Goal: Communication & Community: Answer question/provide support

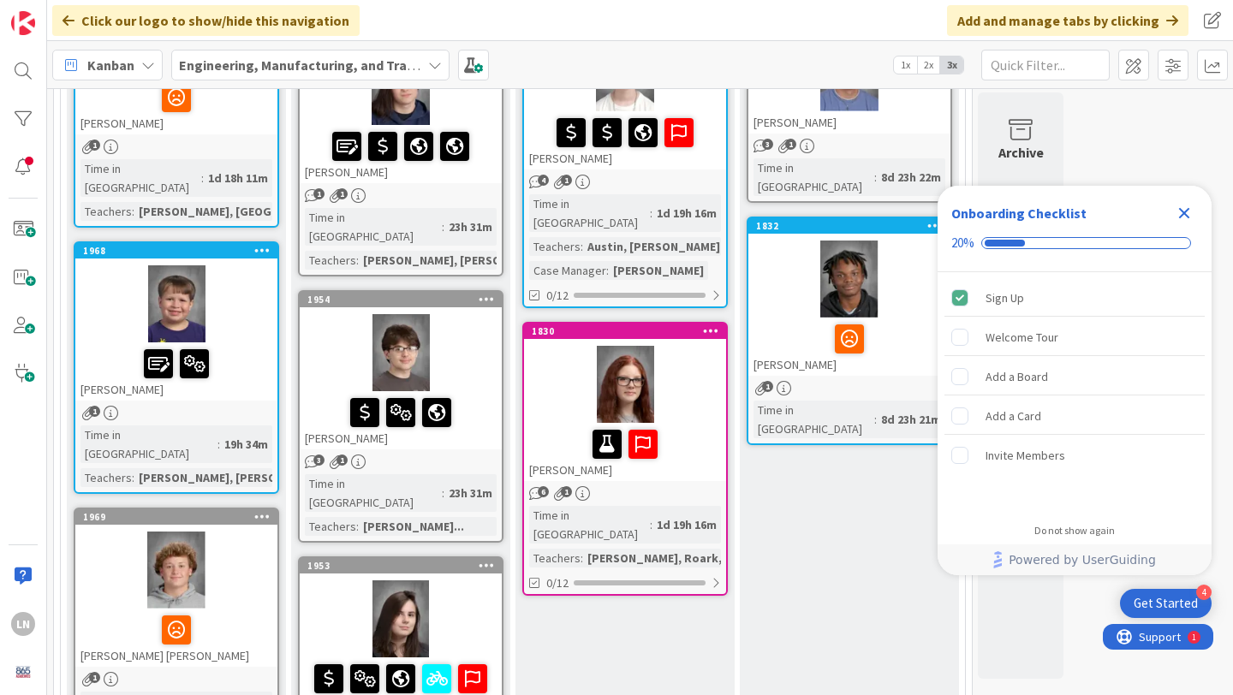
scroll to position [334, 0]
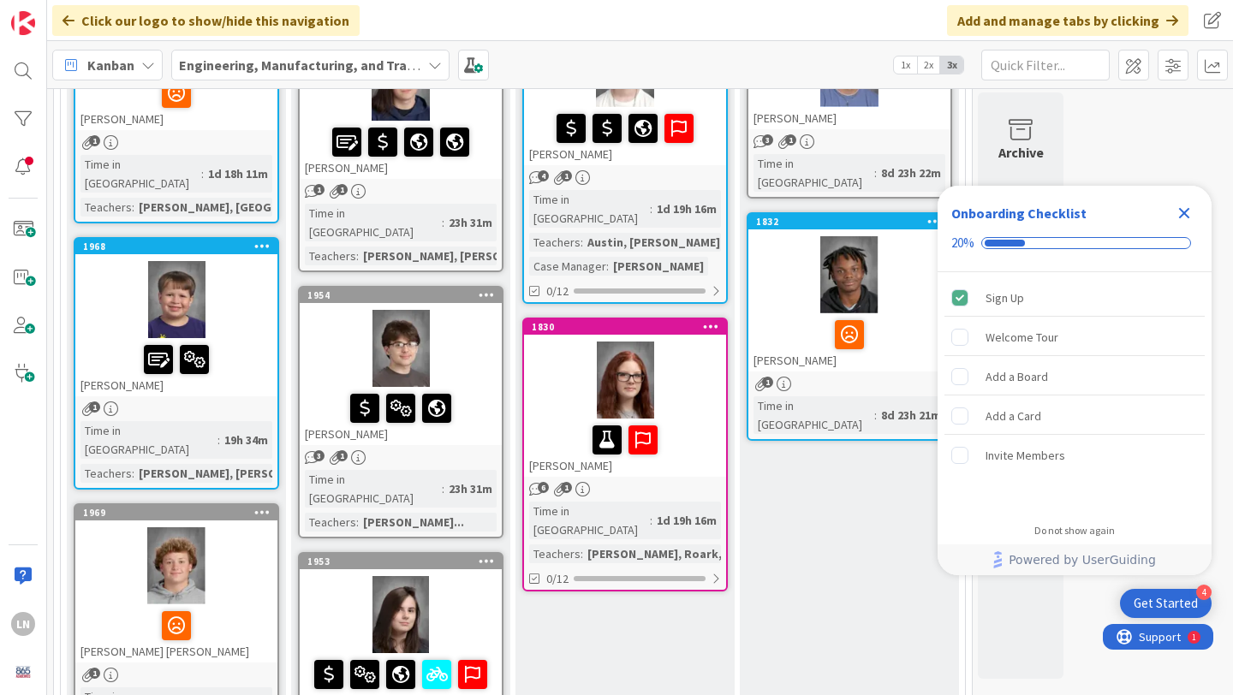
click at [1188, 212] on icon "Close Checklist" at bounding box center [1184, 213] width 21 height 21
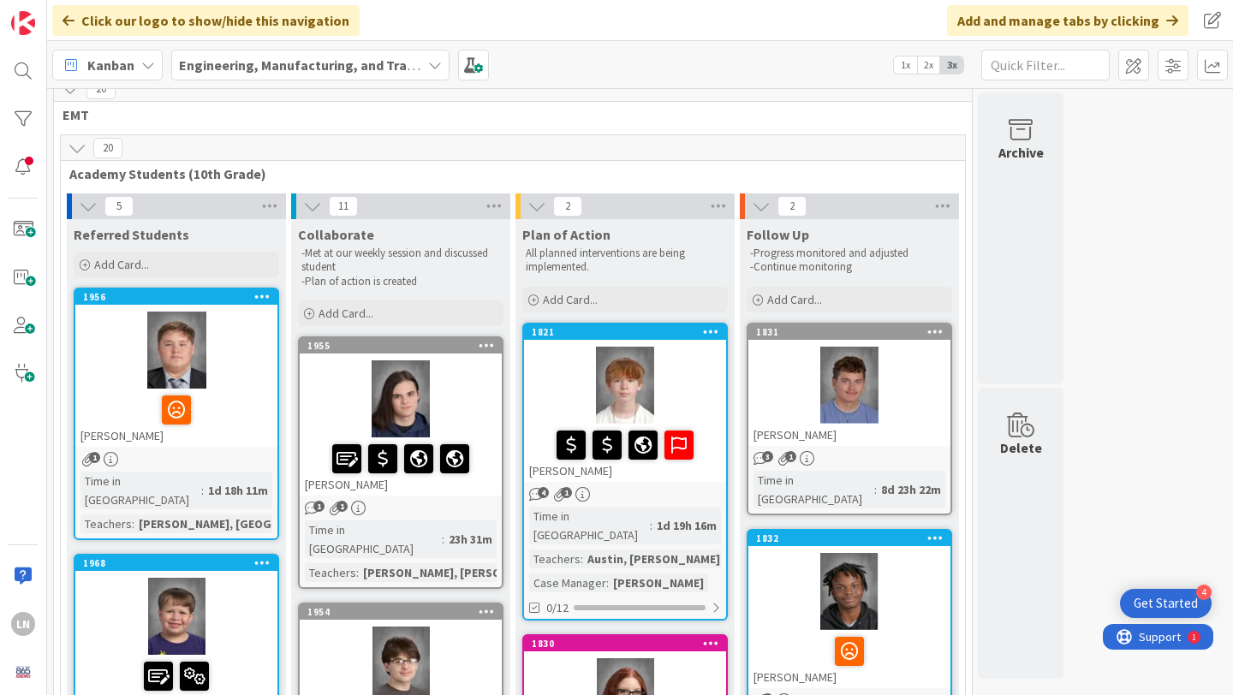
scroll to position [0, 0]
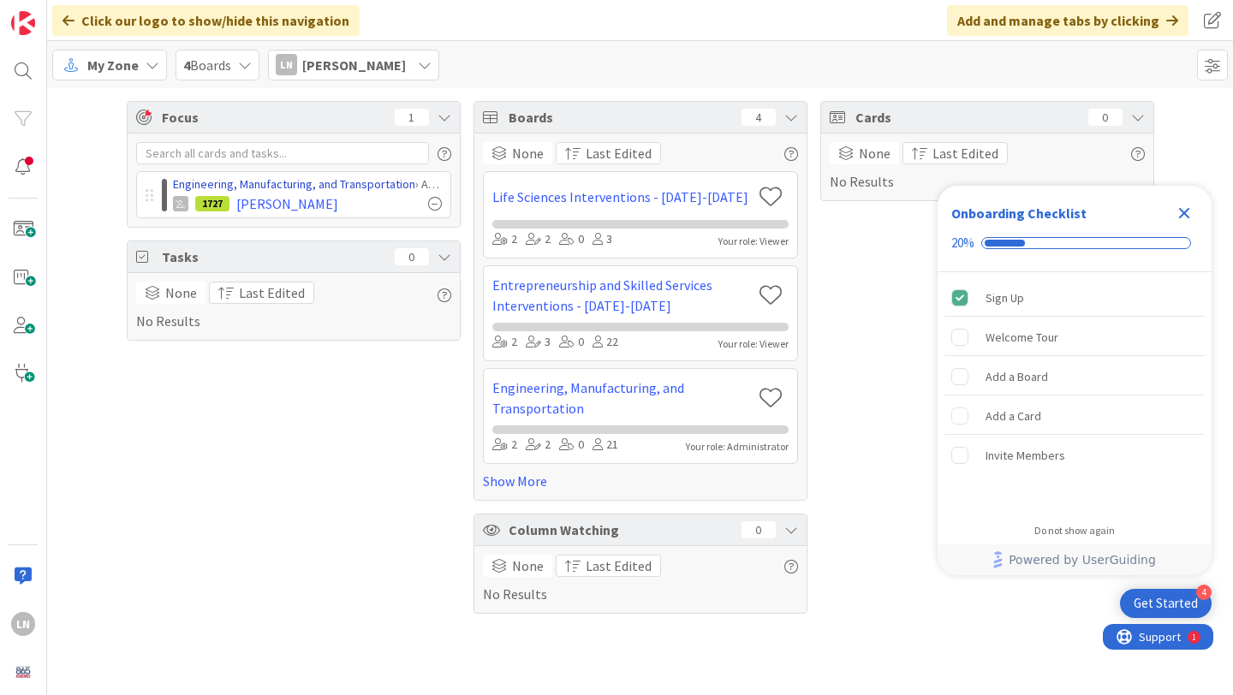
click at [321, 187] on link "Engineering, Manufacturing, and Transportation" at bounding box center [294, 183] width 242 height 15
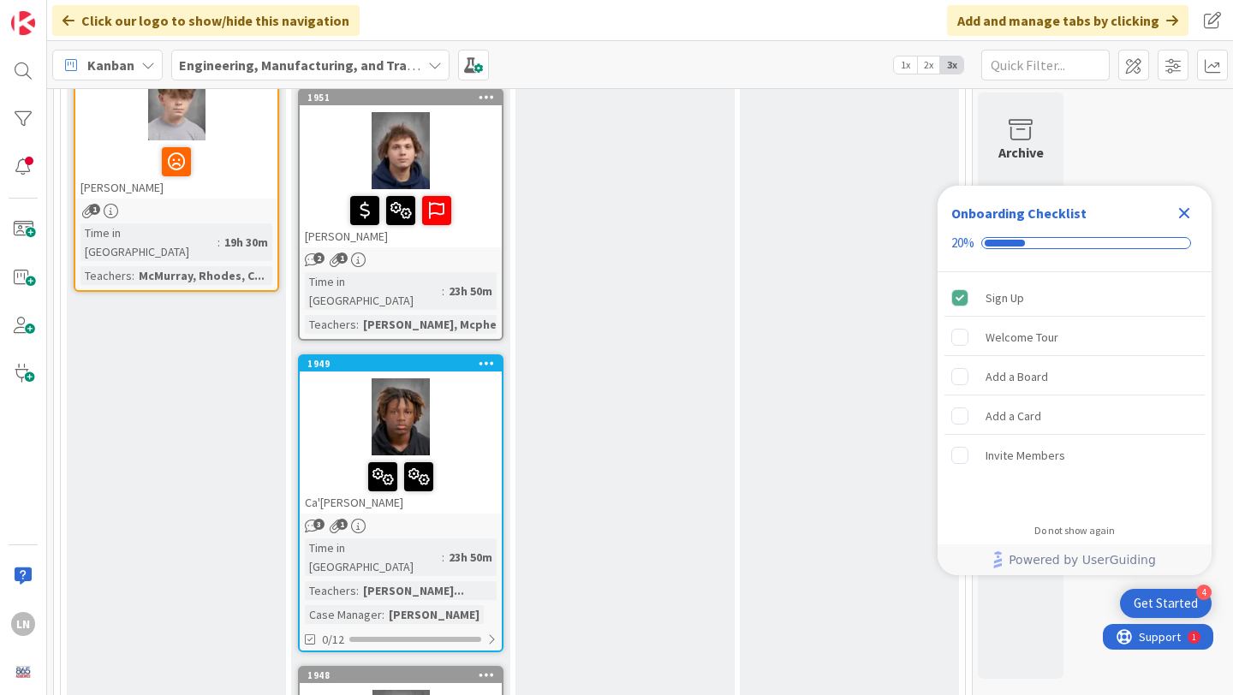
scroll to position [1332, 0]
click at [471, 378] on div at bounding box center [401, 416] width 202 height 77
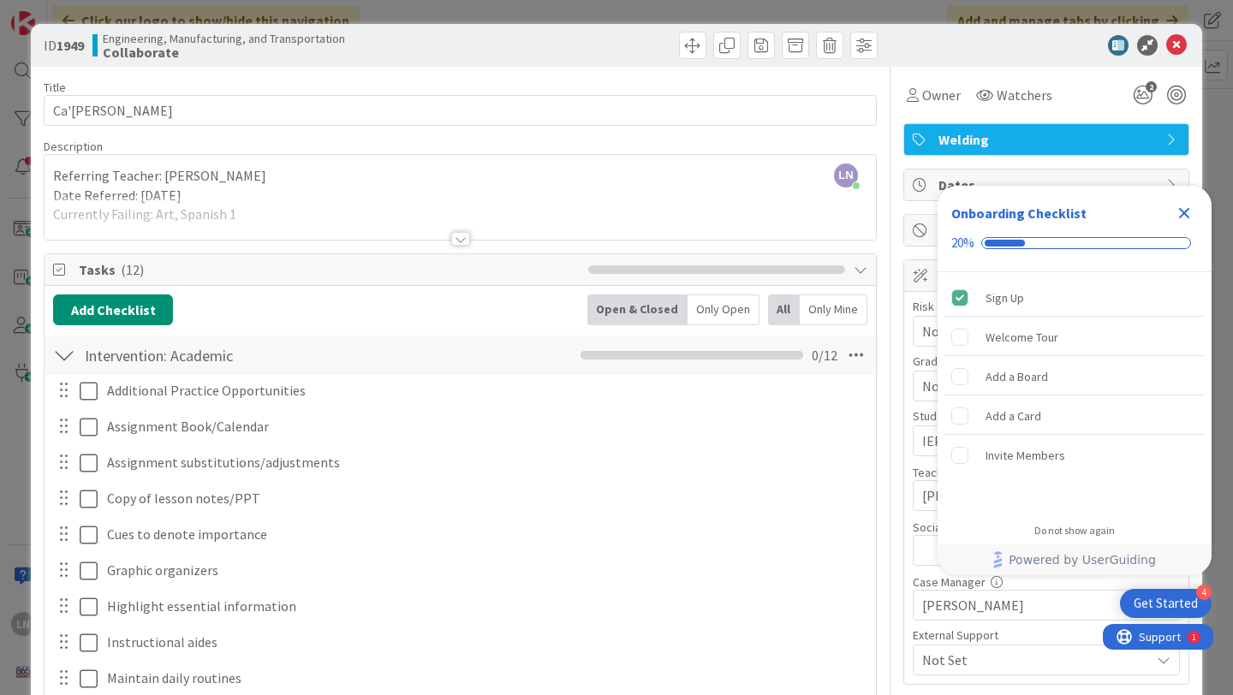
click at [1185, 213] on icon "Close Checklist" at bounding box center [1184, 213] width 11 height 11
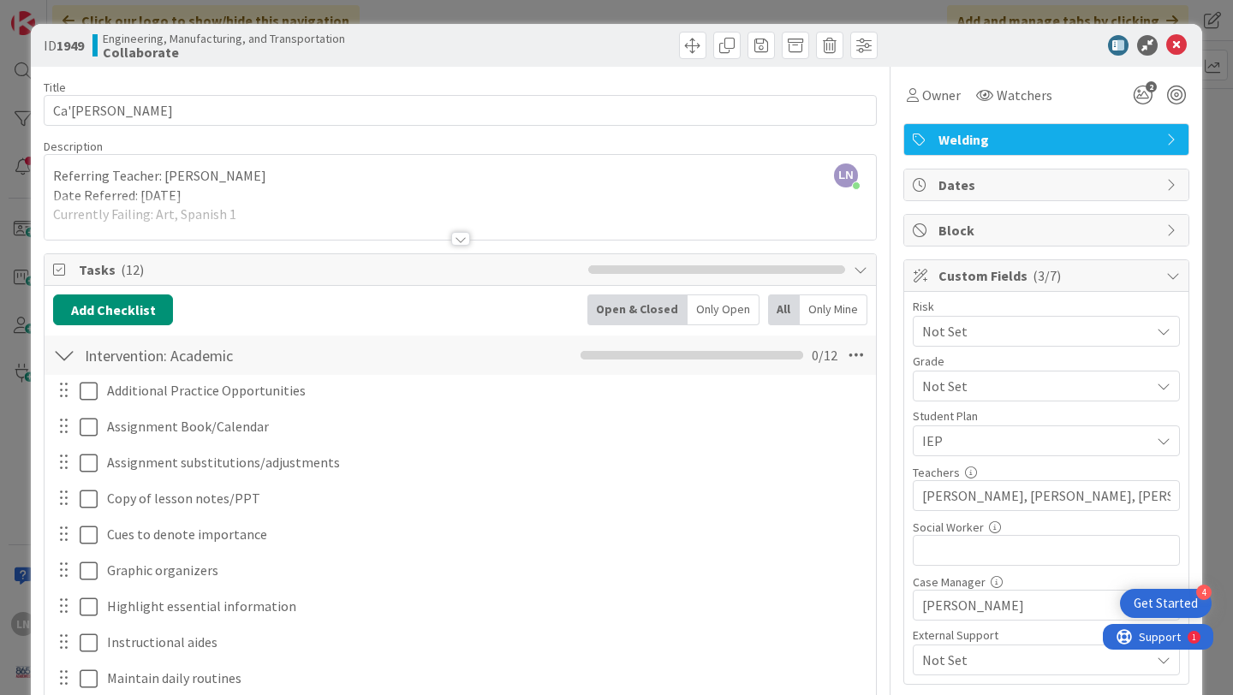
click at [468, 188] on div "LN Logan Nester just joined Referring Teacher: Nicole Carroll Date Referred: 8/…" at bounding box center [461, 197] width 832 height 85
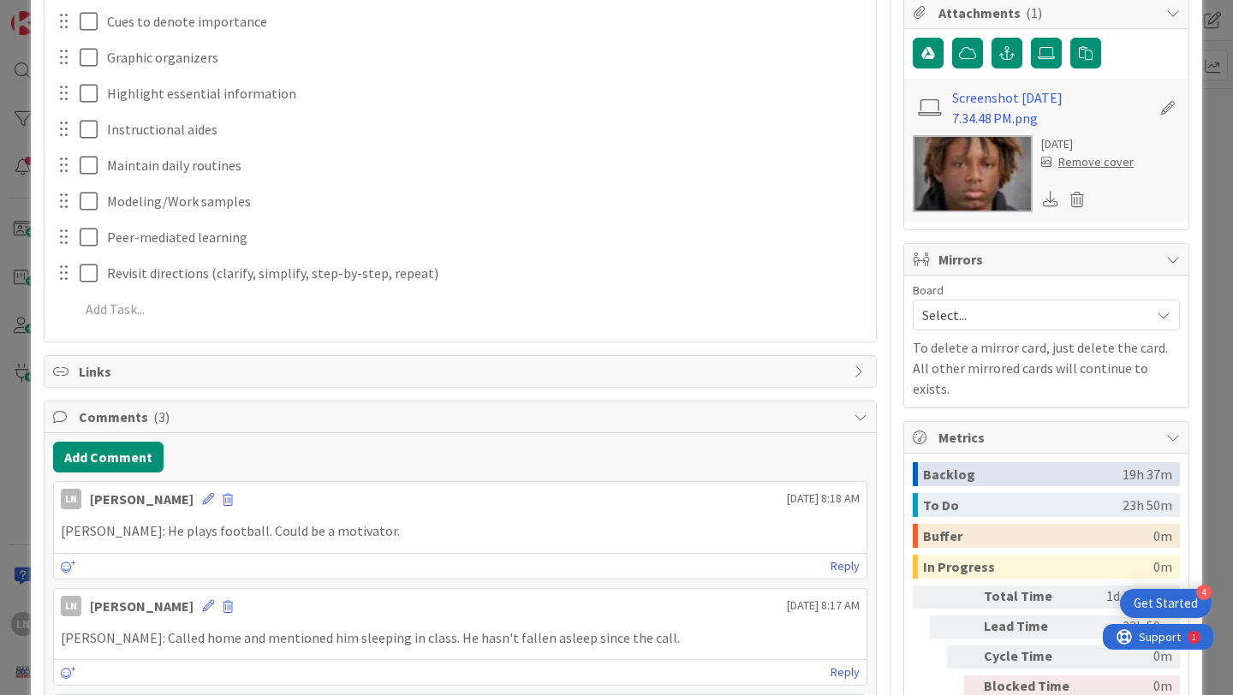
scroll to position [705, 0]
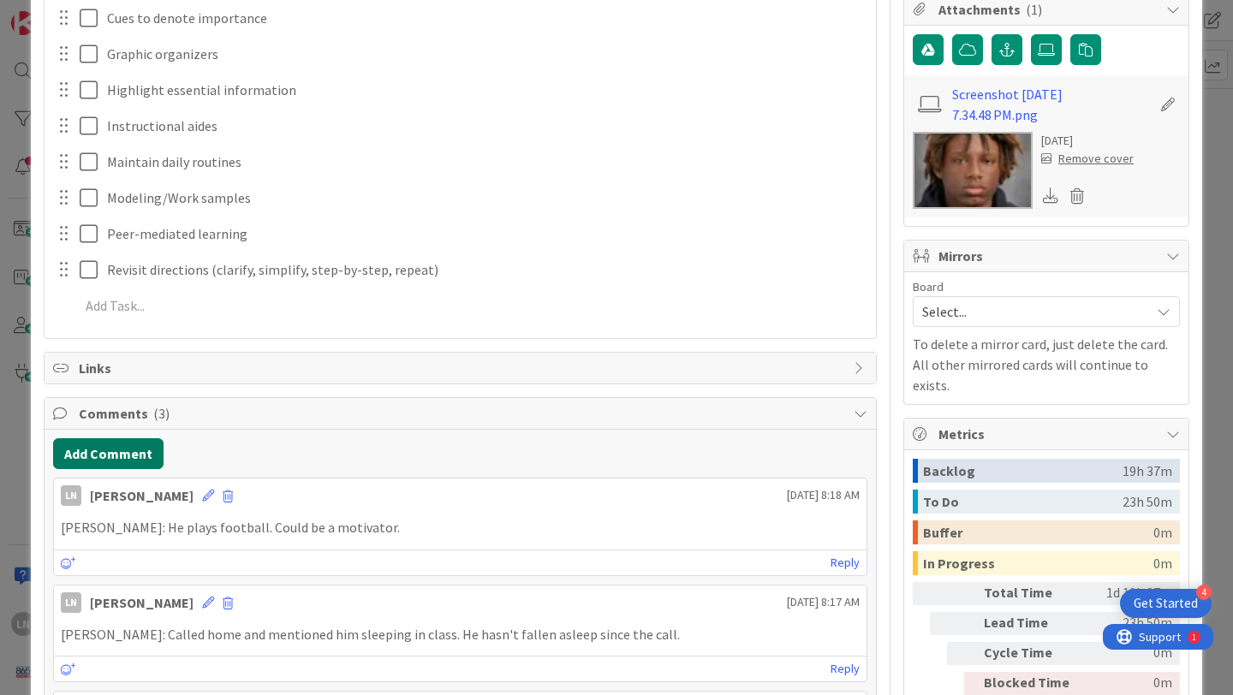
click at [122, 458] on button "Add Comment" at bounding box center [108, 453] width 110 height 31
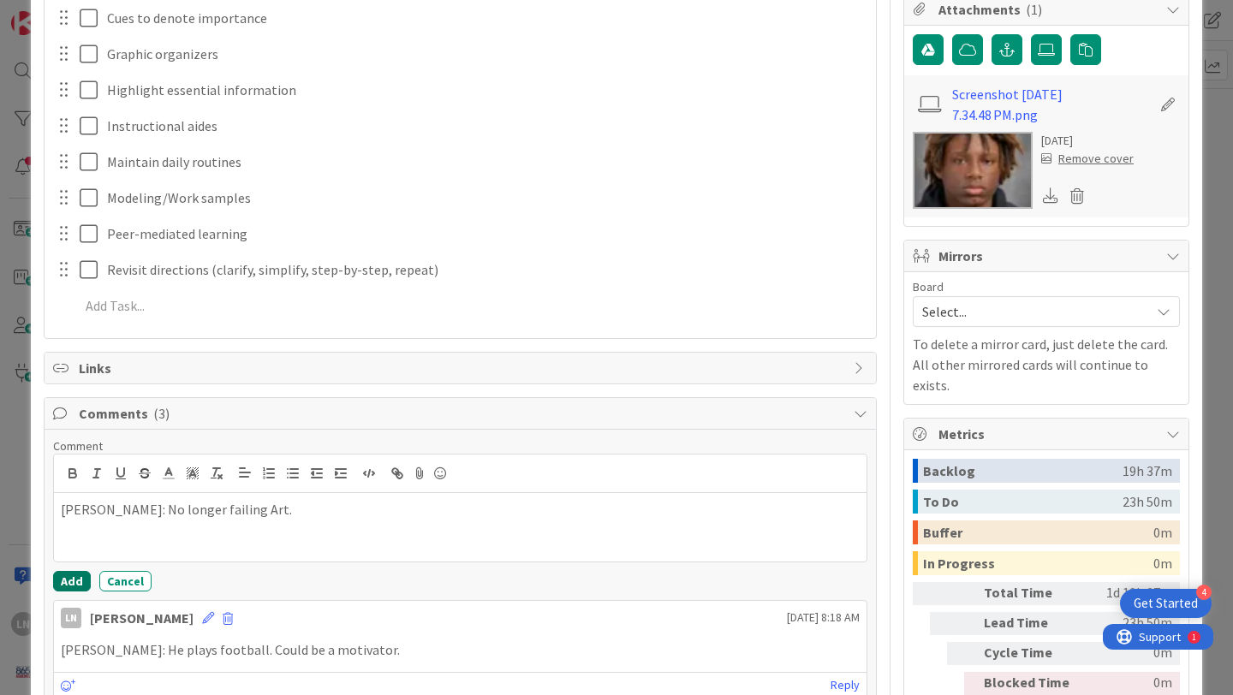
click at [64, 576] on button "Add" at bounding box center [72, 581] width 38 height 21
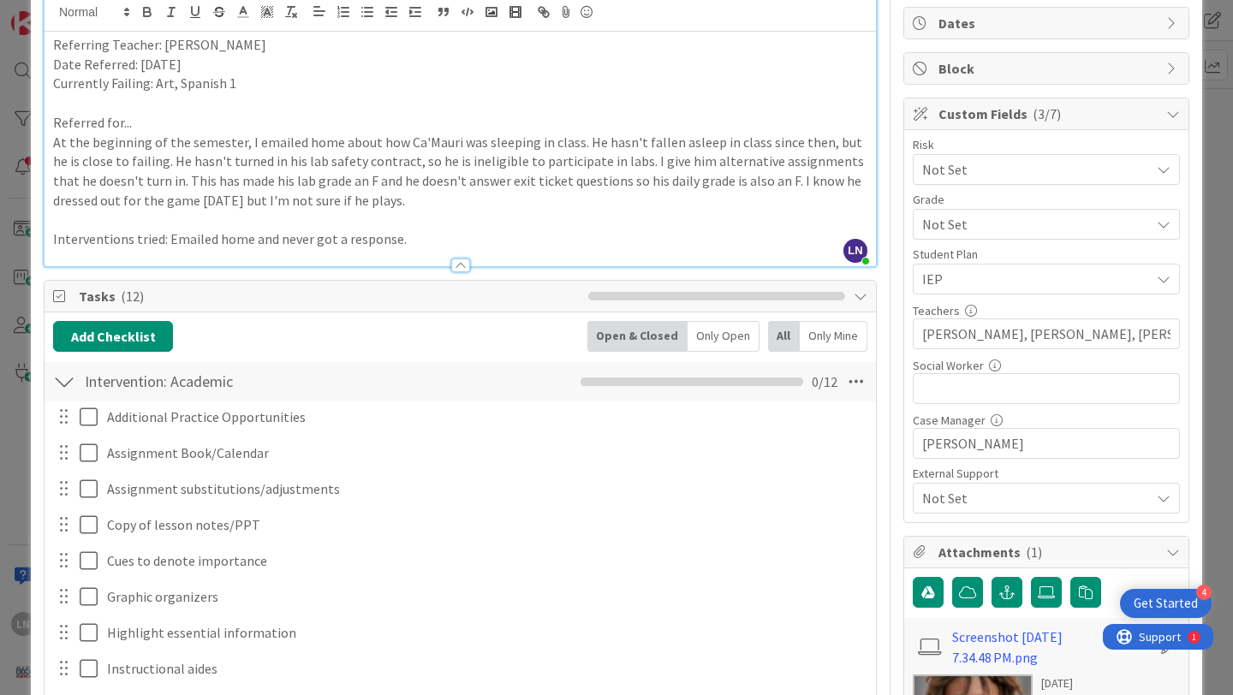
scroll to position [0, 0]
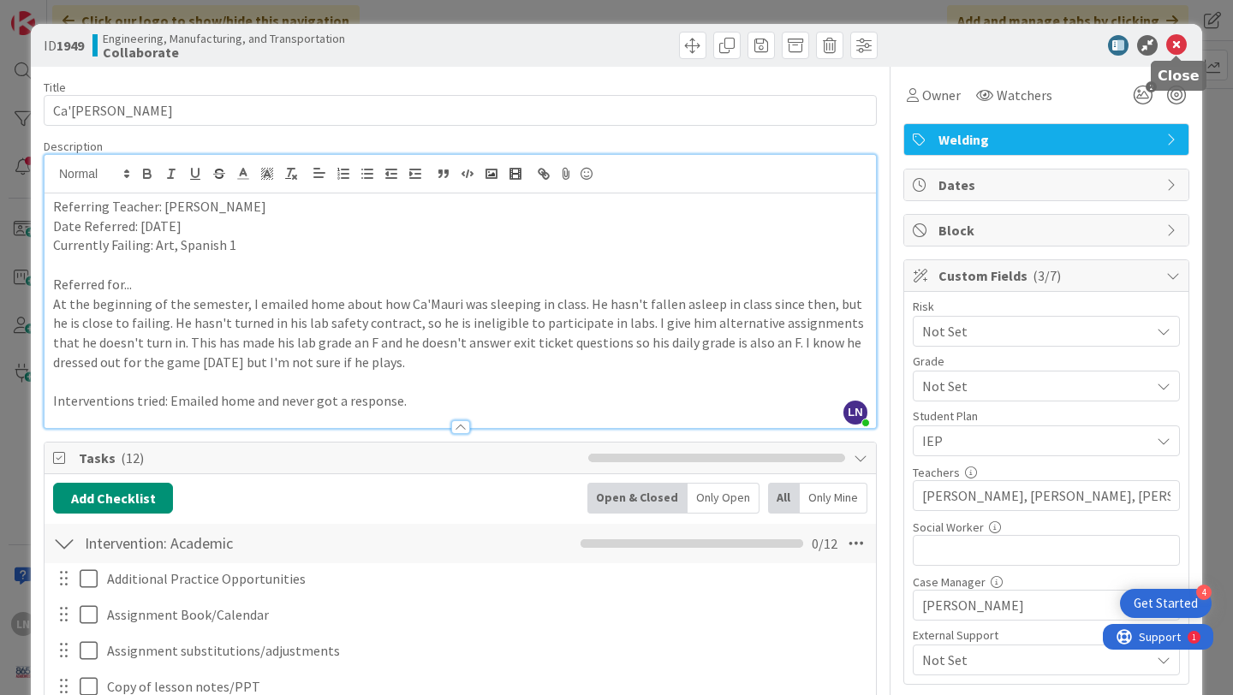
click at [1181, 49] on icon at bounding box center [1176, 45] width 21 height 21
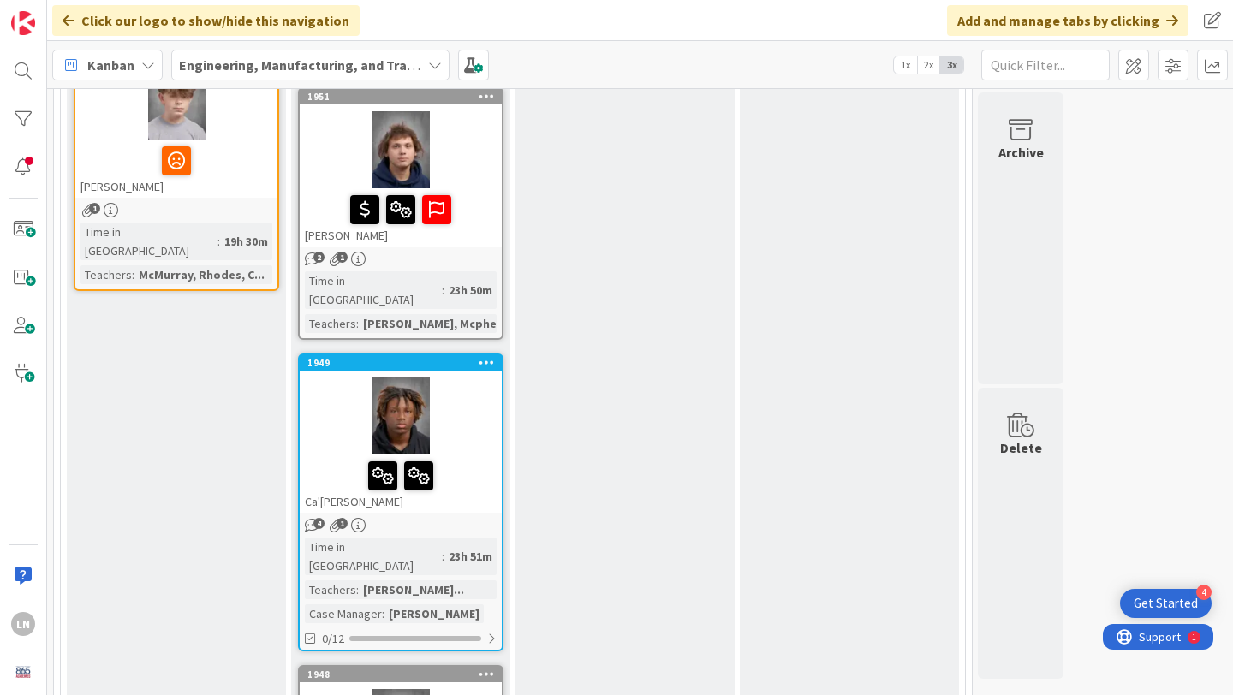
click at [469, 378] on div at bounding box center [401, 416] width 202 height 77
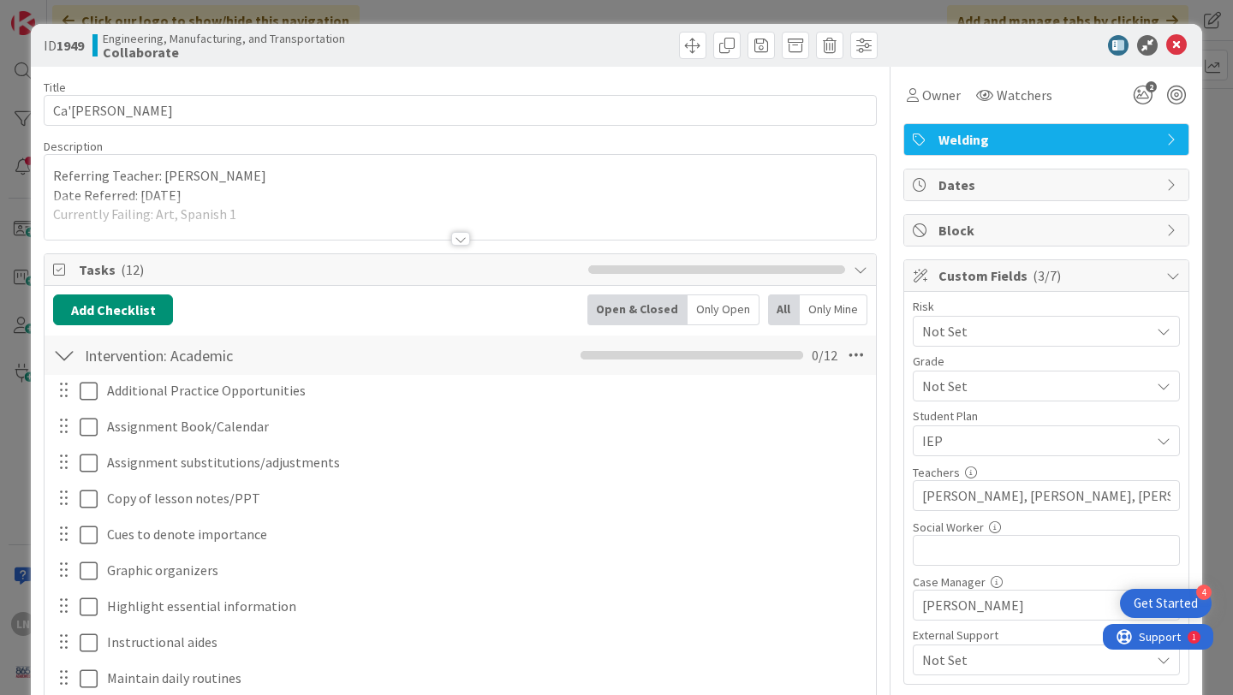
click at [423, 184] on div "Referring Teacher: Nicole Carroll Date Referred: 8/30/25 Currently Failing: Art…" at bounding box center [461, 197] width 832 height 85
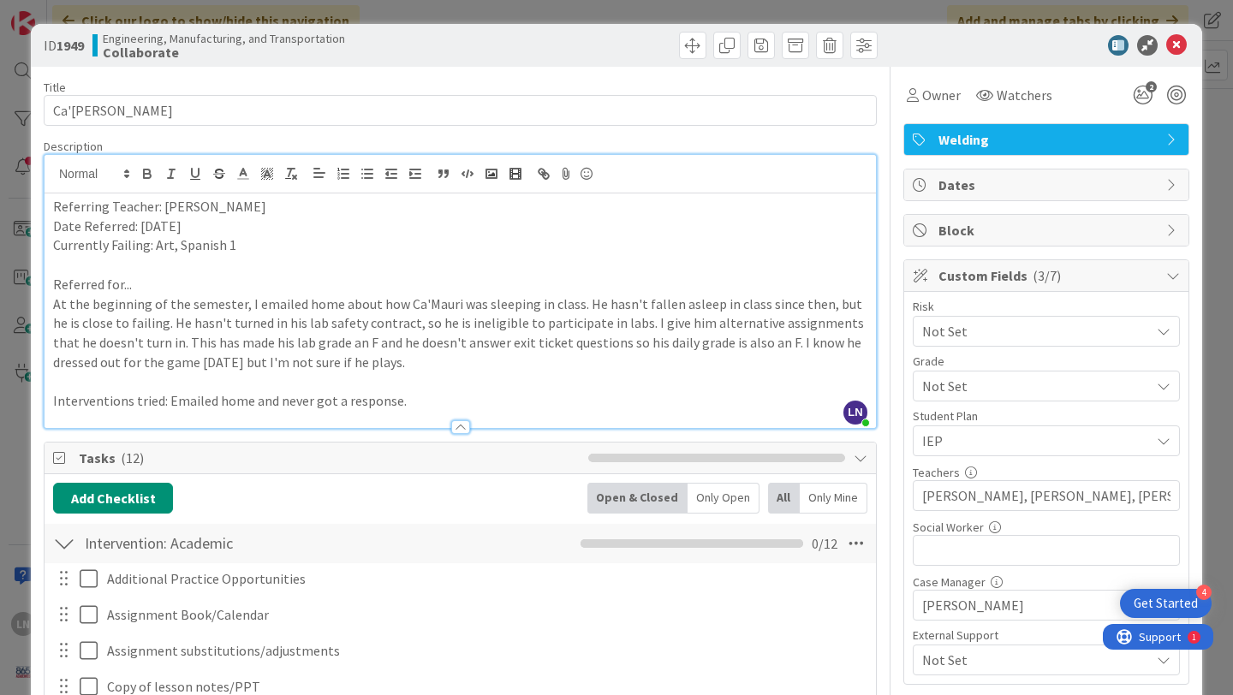
click at [283, 224] on p "Date Referred: 8/30/25" at bounding box center [460, 227] width 814 height 20
click at [283, 237] on p "Currently Failing: Art, Spanish 1" at bounding box center [460, 246] width 814 height 20
click at [1173, 42] on icon at bounding box center [1176, 45] width 21 height 21
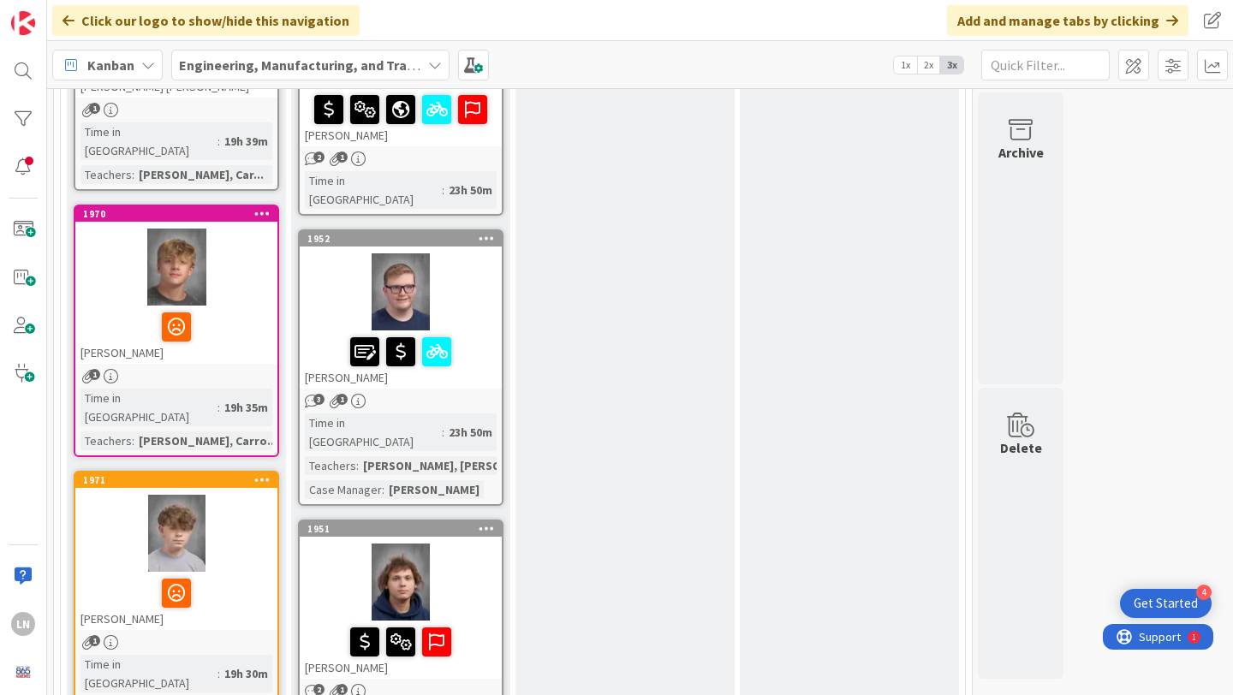
scroll to position [879, 0]
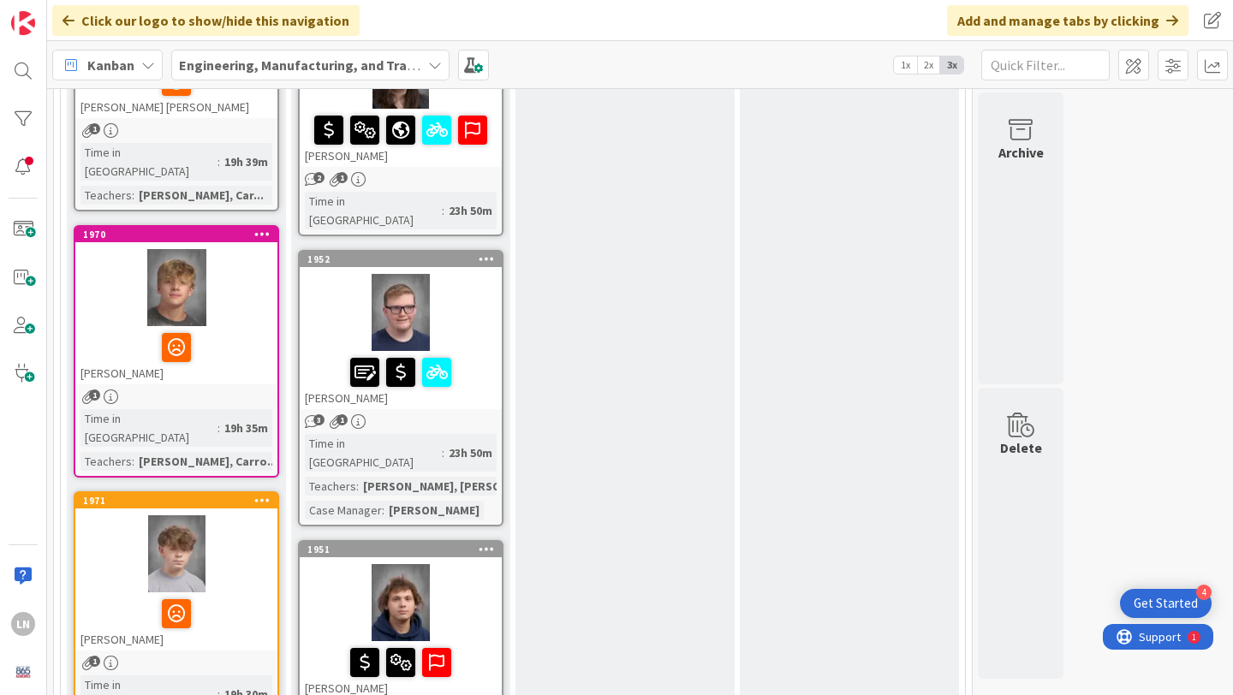
click at [468, 564] on div at bounding box center [401, 602] width 202 height 77
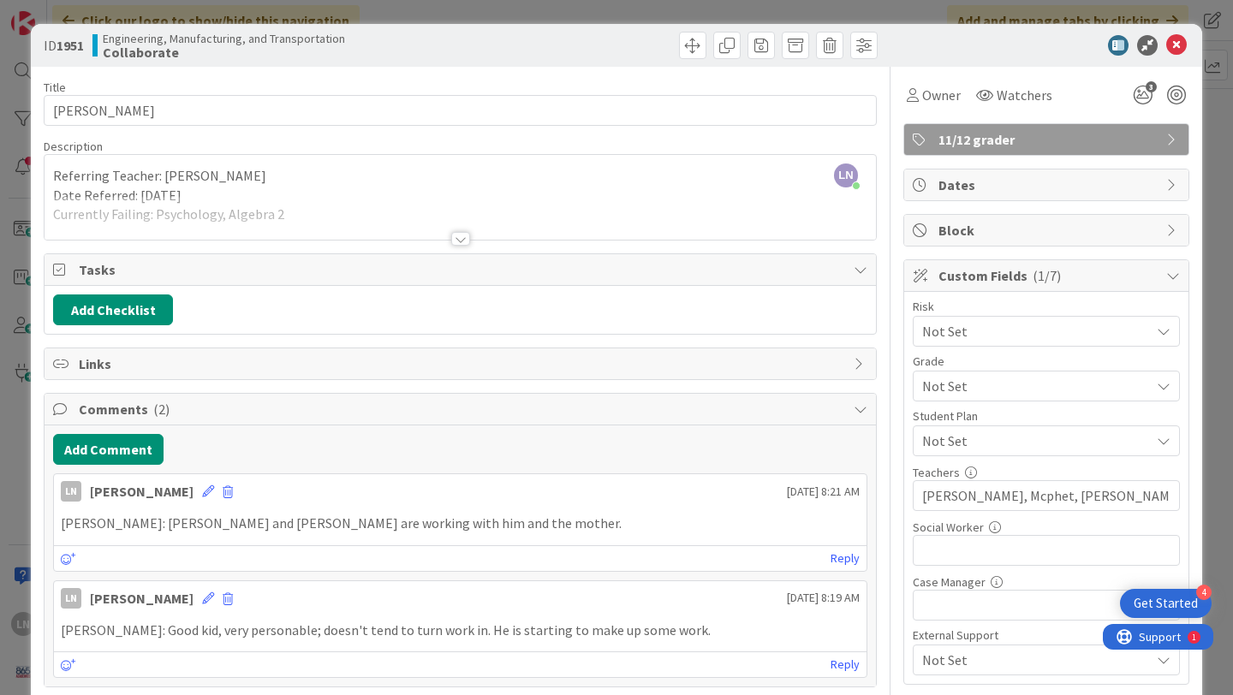
click at [556, 204] on div at bounding box center [461, 218] width 832 height 44
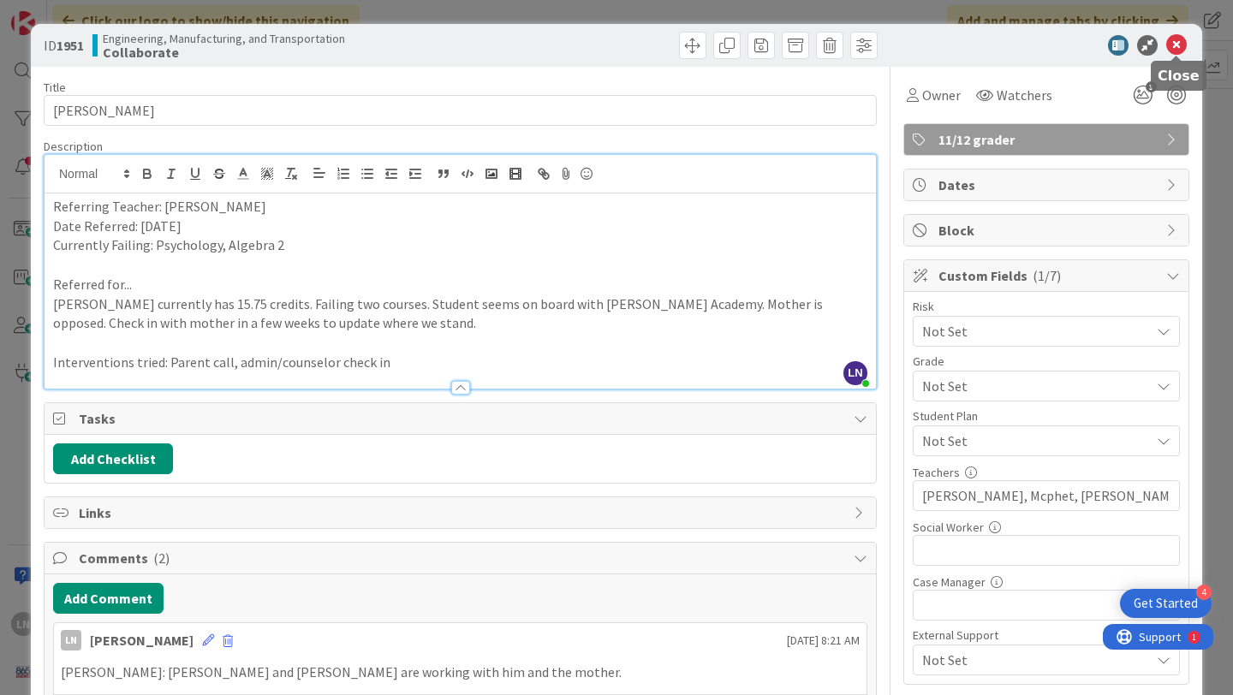
click at [1172, 47] on icon at bounding box center [1176, 45] width 21 height 21
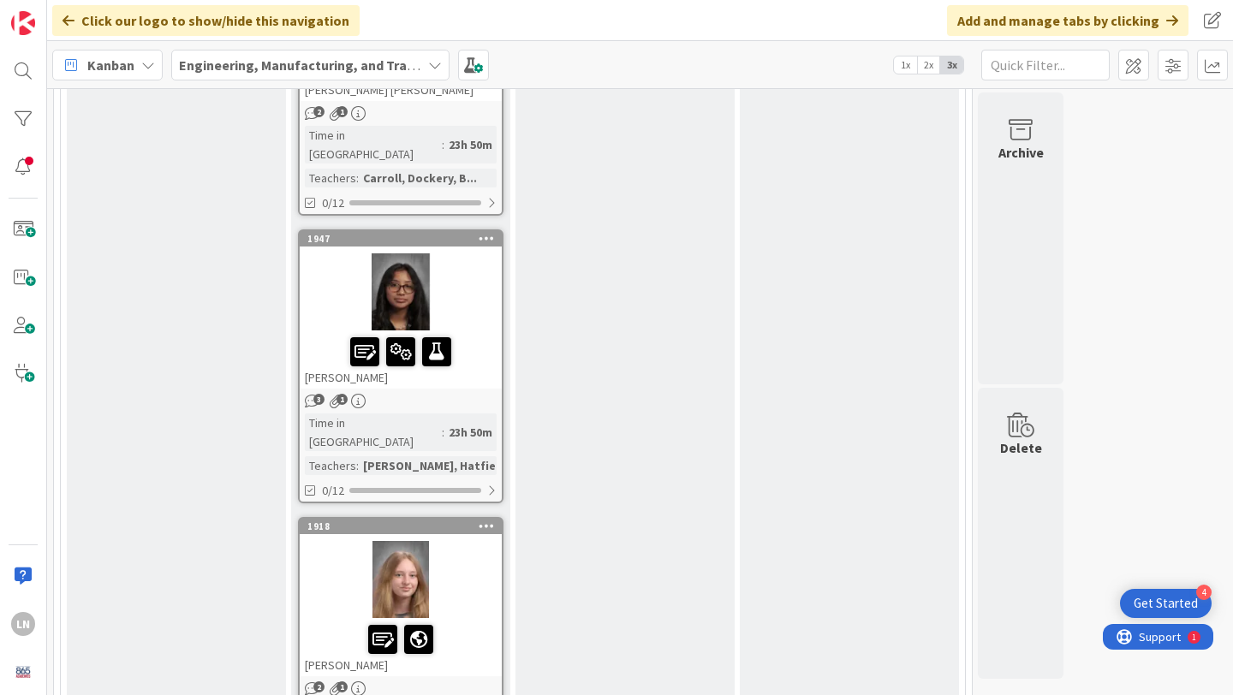
scroll to position [2103, 0]
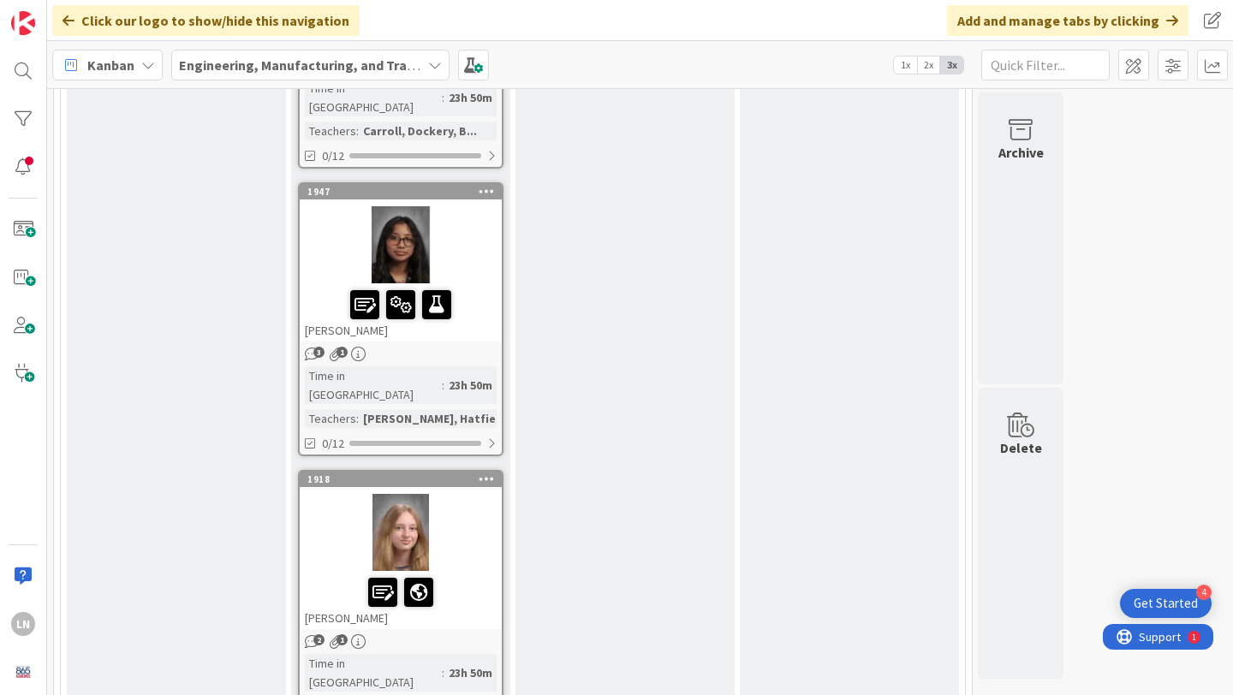
click at [474, 206] on div at bounding box center [401, 244] width 202 height 77
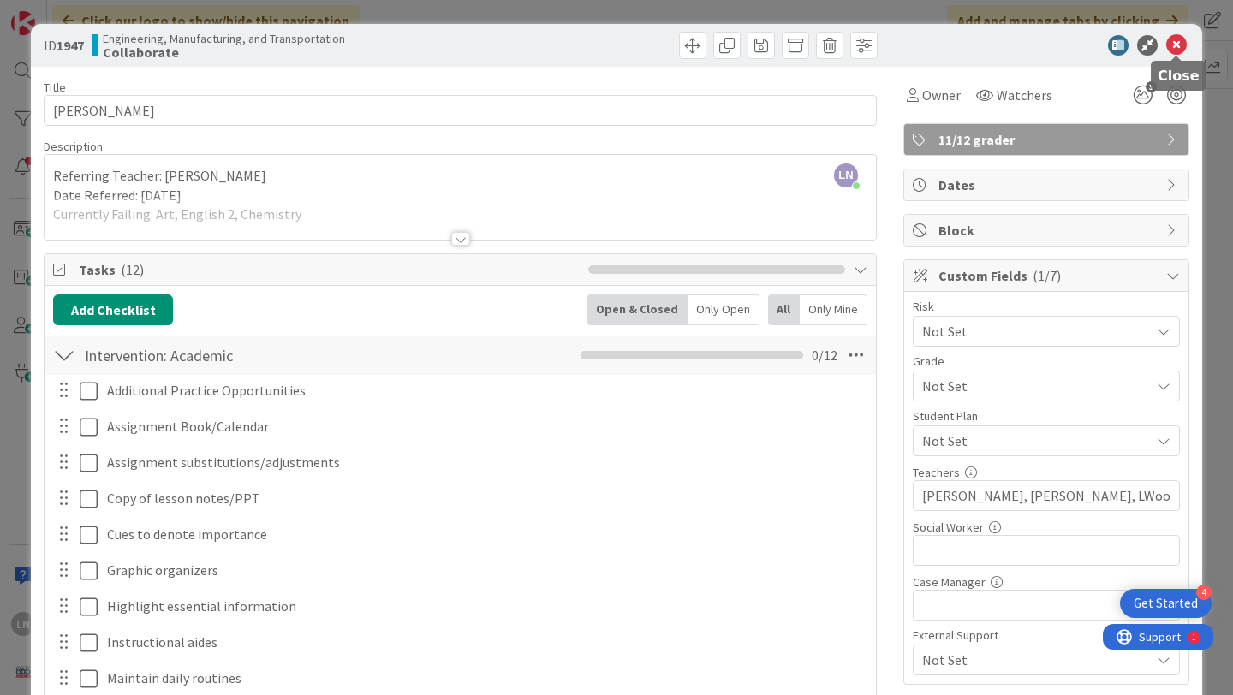
click at [1174, 41] on icon at bounding box center [1176, 45] width 21 height 21
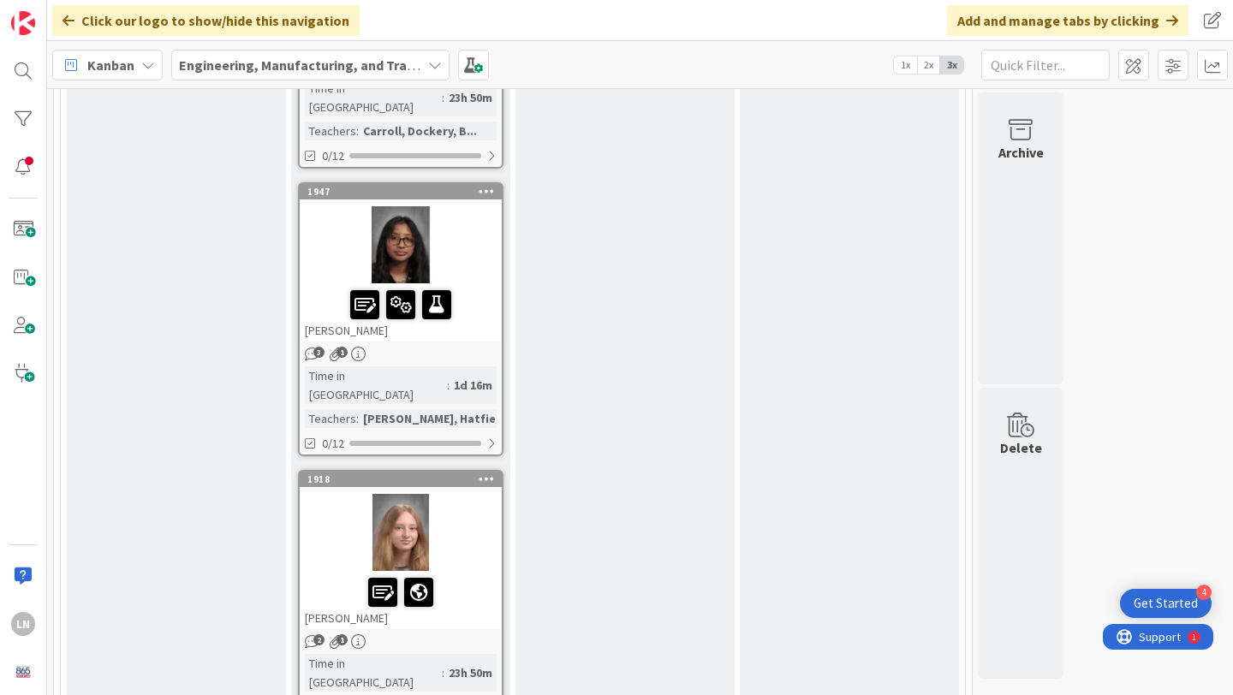
scroll to position [2064, 0]
